Goal: Download file/media

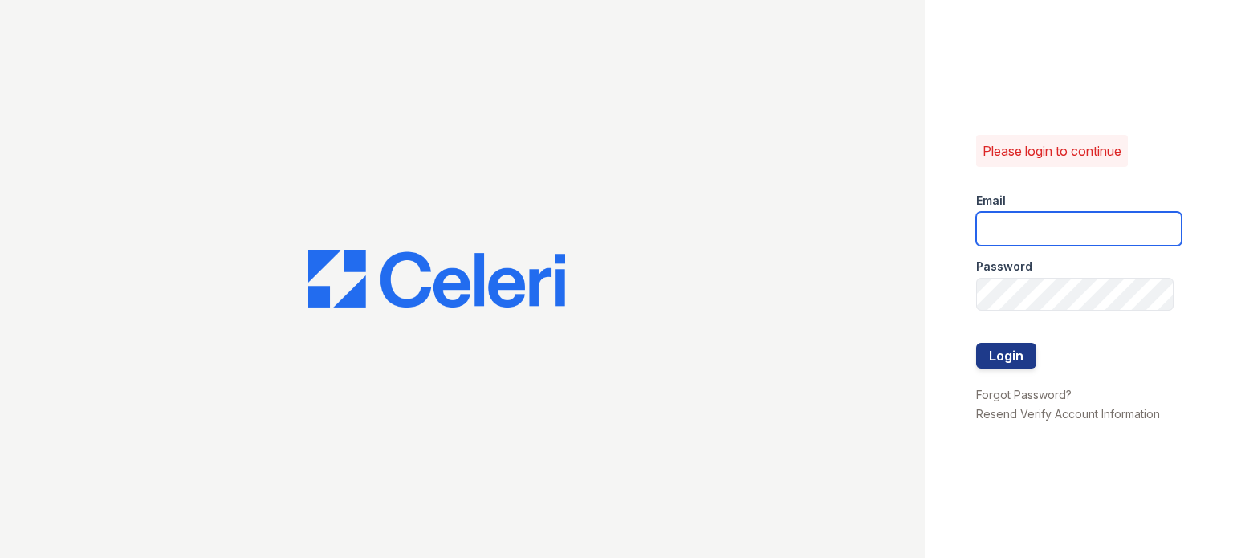
type input "[DOMAIN_NAME][EMAIL_ADDRESS][DOMAIN_NAME]"
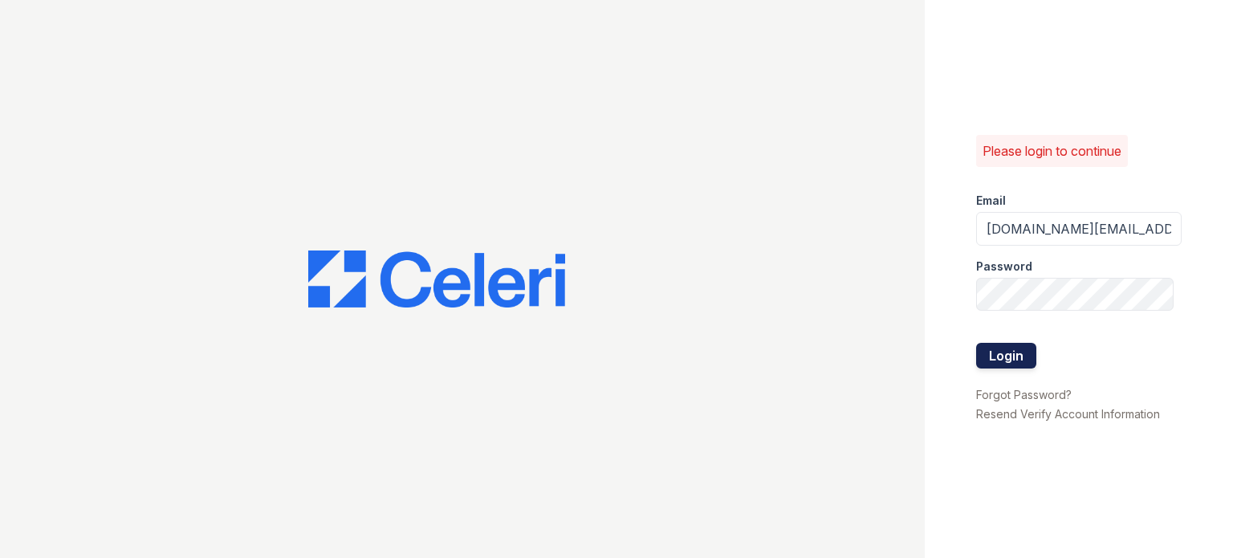
click at [998, 365] on button "Login" at bounding box center [1006, 356] width 60 height 26
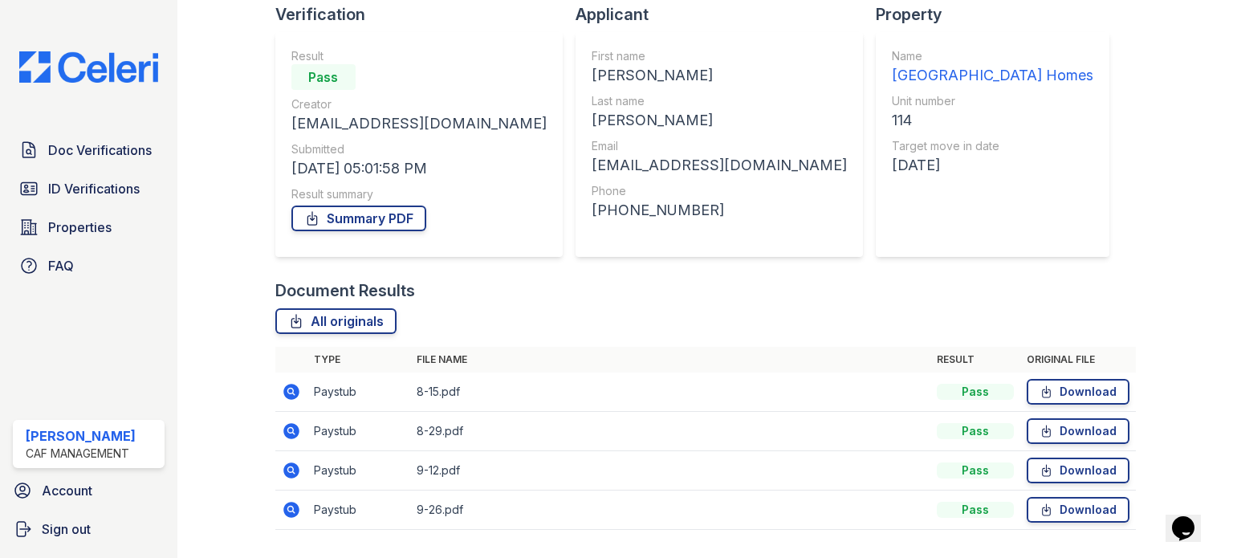
scroll to position [202, 0]
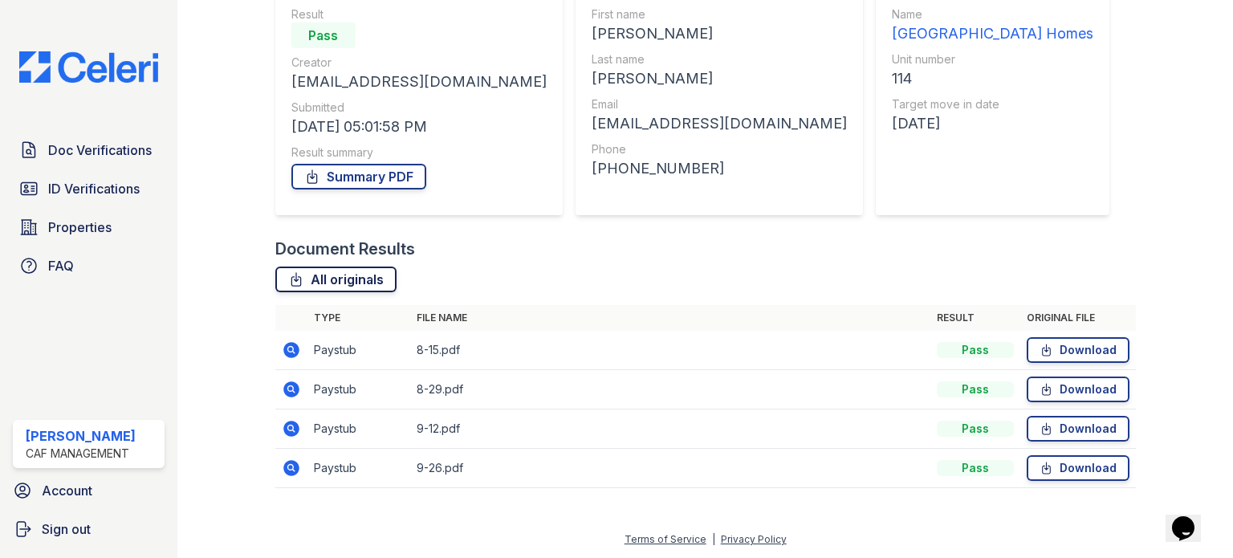
click at [347, 269] on link "All originals" at bounding box center [335, 280] width 121 height 26
click at [773, 291] on div "All originals" at bounding box center [705, 280] width 861 height 26
click at [1046, 343] on link "Download" at bounding box center [1078, 350] width 103 height 26
click at [748, 286] on div "All originals" at bounding box center [705, 280] width 861 height 26
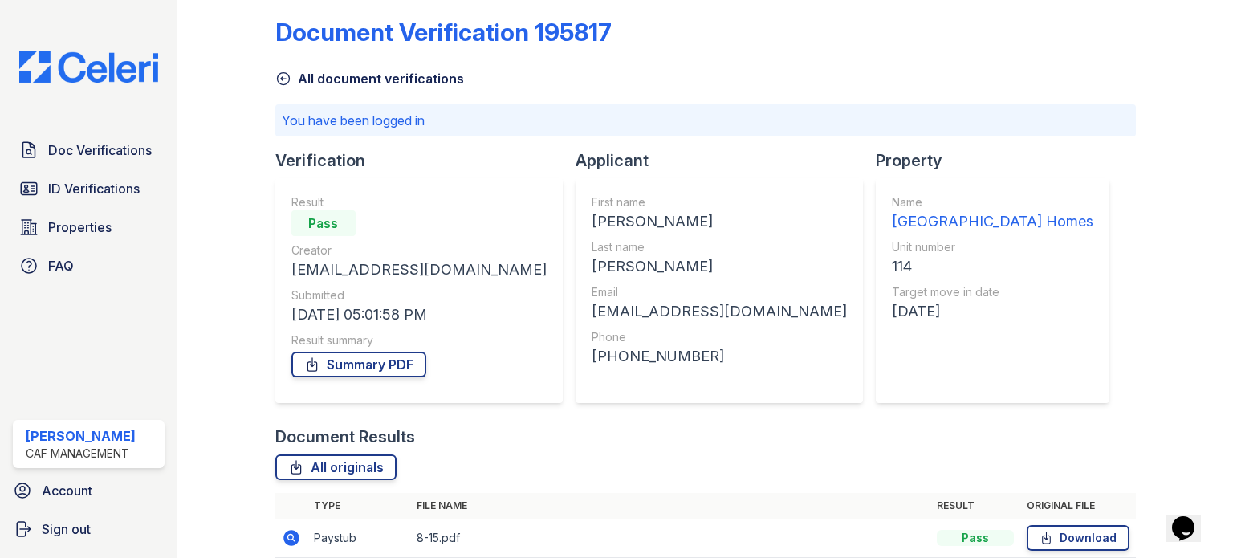
scroll to position [0, 0]
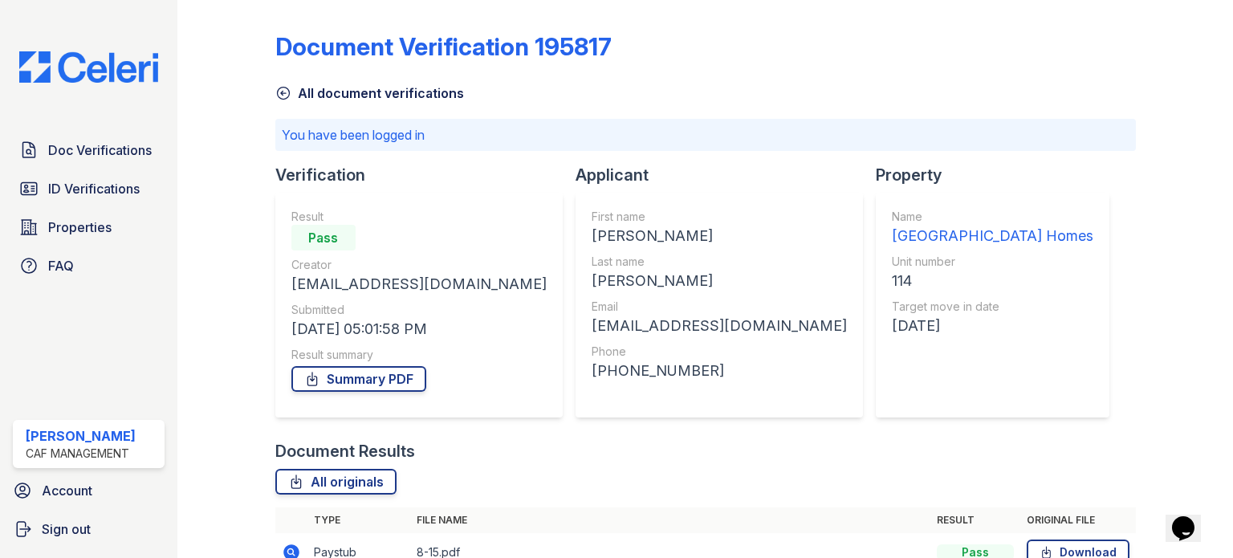
click at [84, 67] on img at bounding box center [88, 66] width 165 height 31
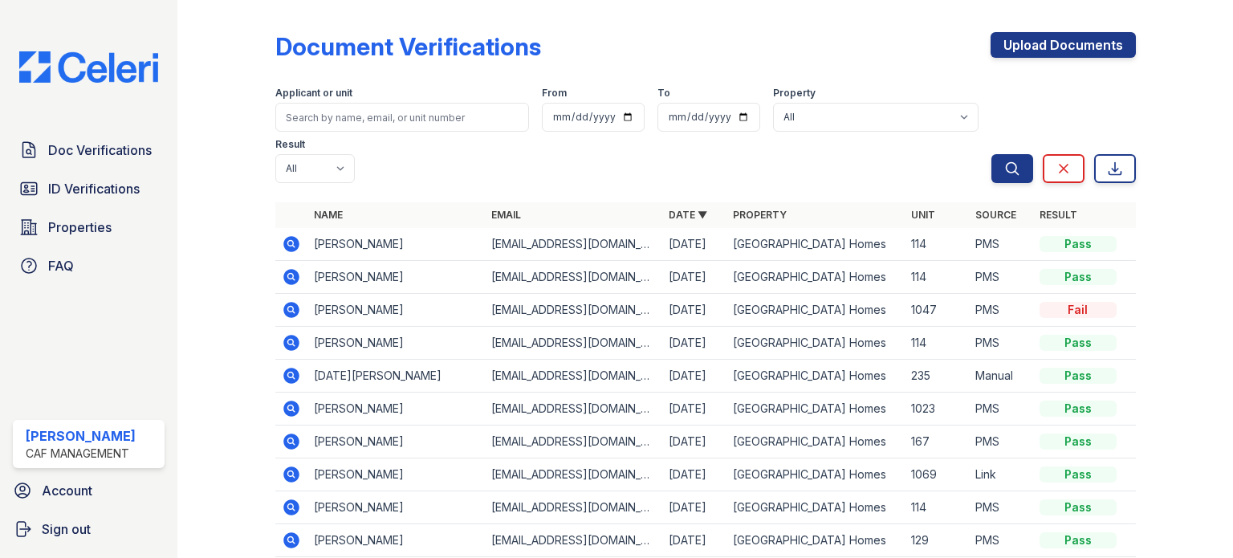
click at [299, 242] on icon at bounding box center [291, 243] width 19 height 19
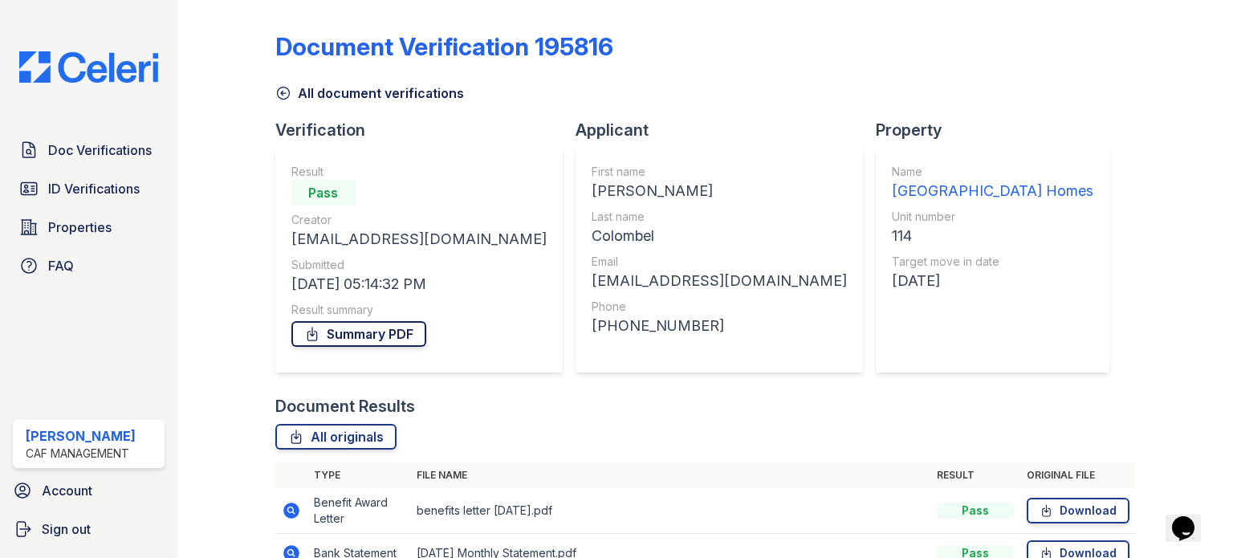
click at [354, 340] on link "Summary PDF" at bounding box center [358, 334] width 135 height 26
